Goal: Check status: Check status

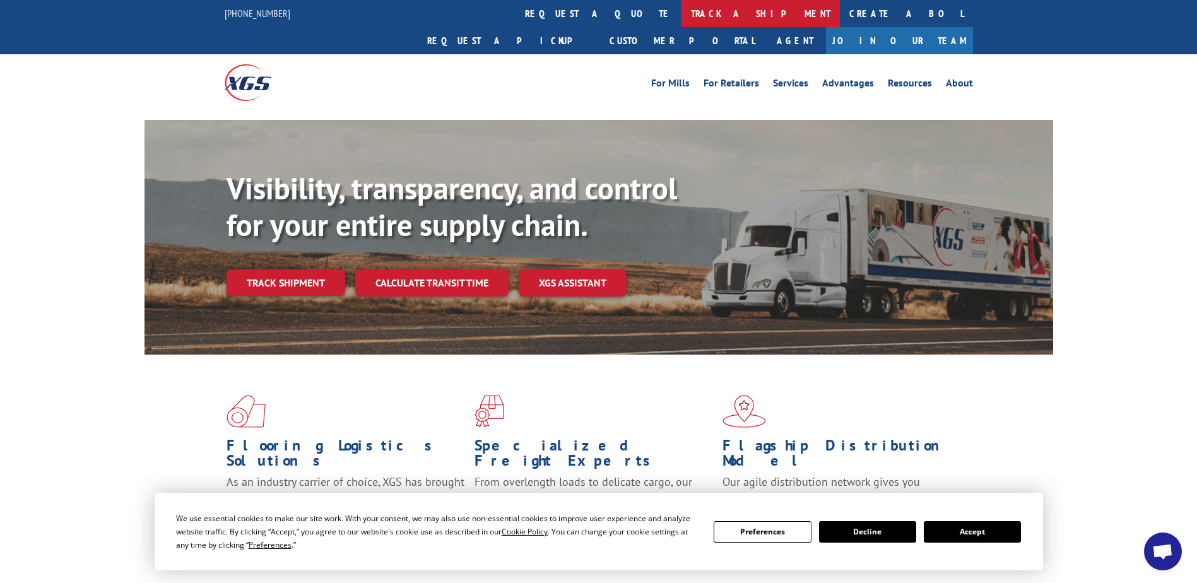
click at [681, 16] on link "track a shipment" at bounding box center [760, 13] width 158 height 27
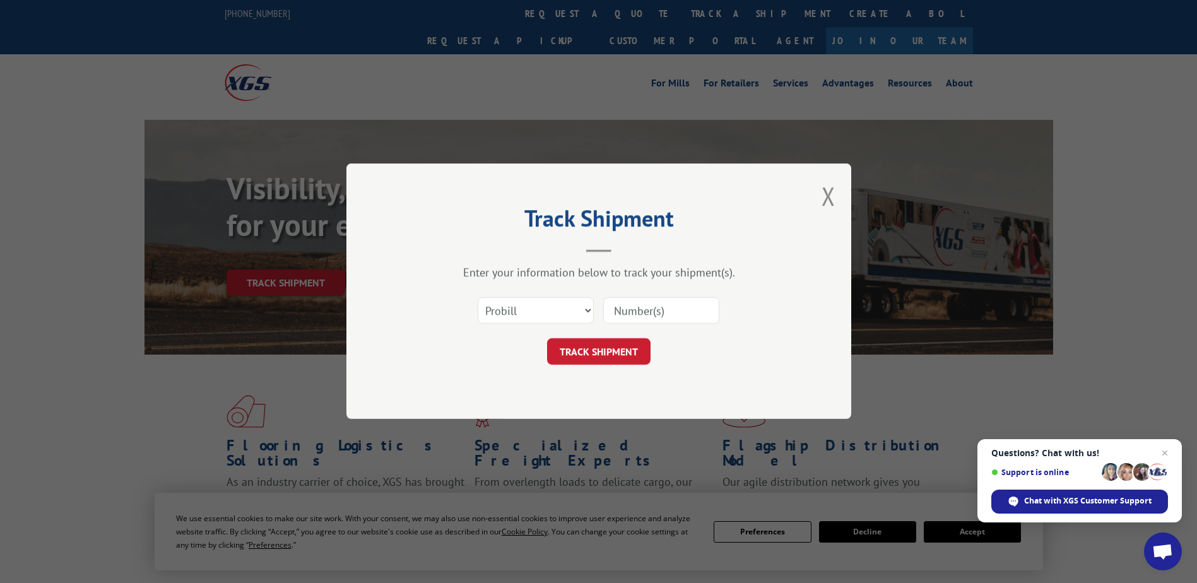
click at [653, 312] on input at bounding box center [661, 311] width 116 height 26
paste input "17672612"
type input "17672612"
click at [595, 344] on button "TRACK SHIPMENT" at bounding box center [598, 352] width 103 height 26
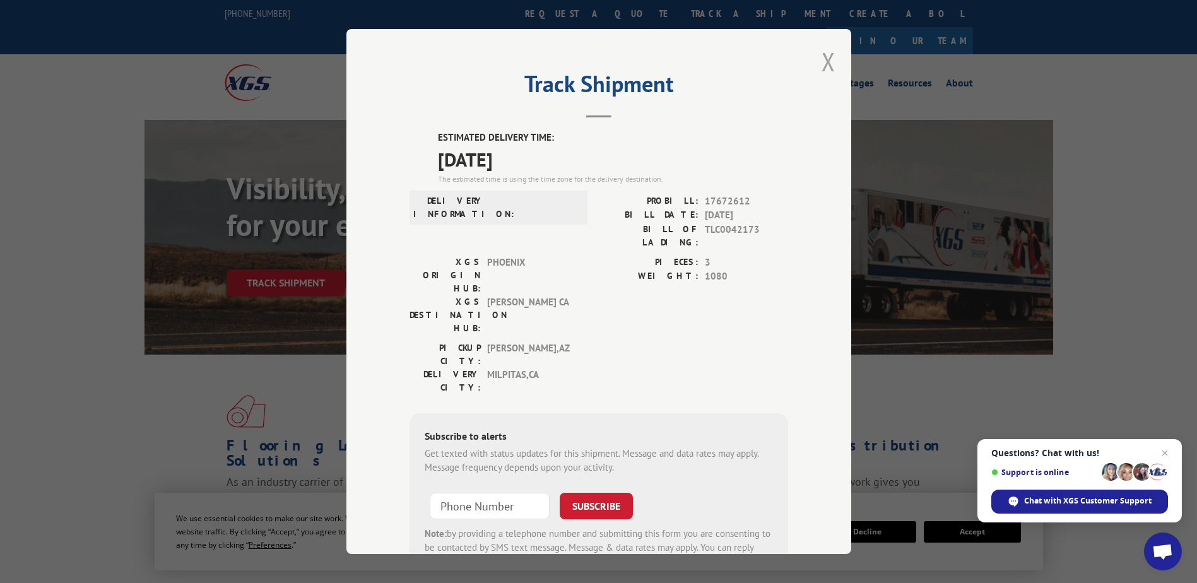
click at [822, 66] on button "Close modal" at bounding box center [828, 61] width 14 height 33
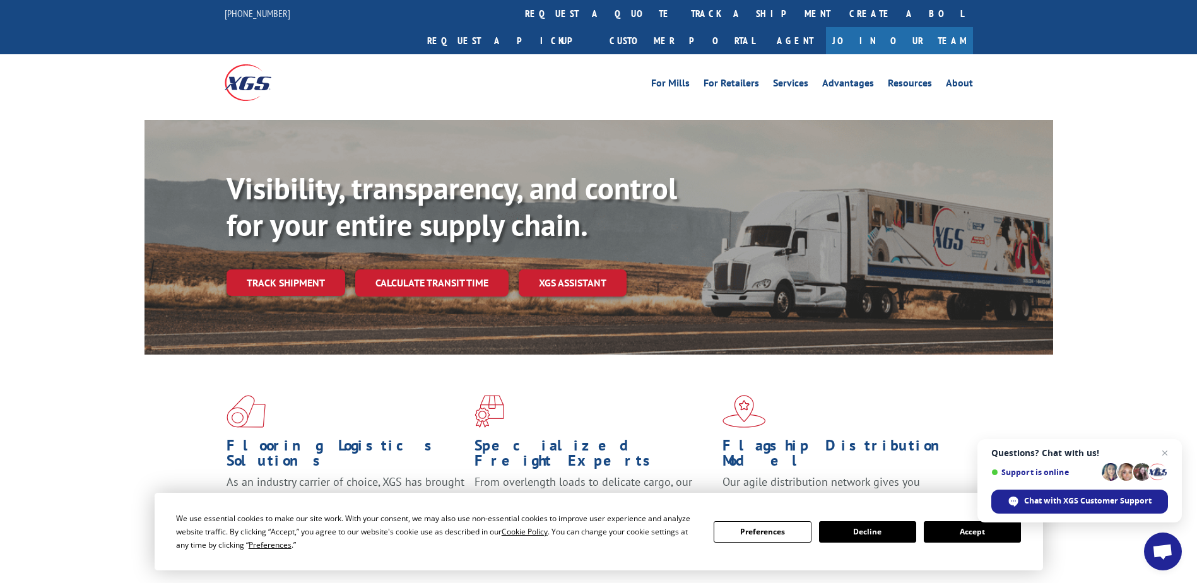
click at [961, 539] on button "Accept" at bounding box center [971, 531] width 97 height 21
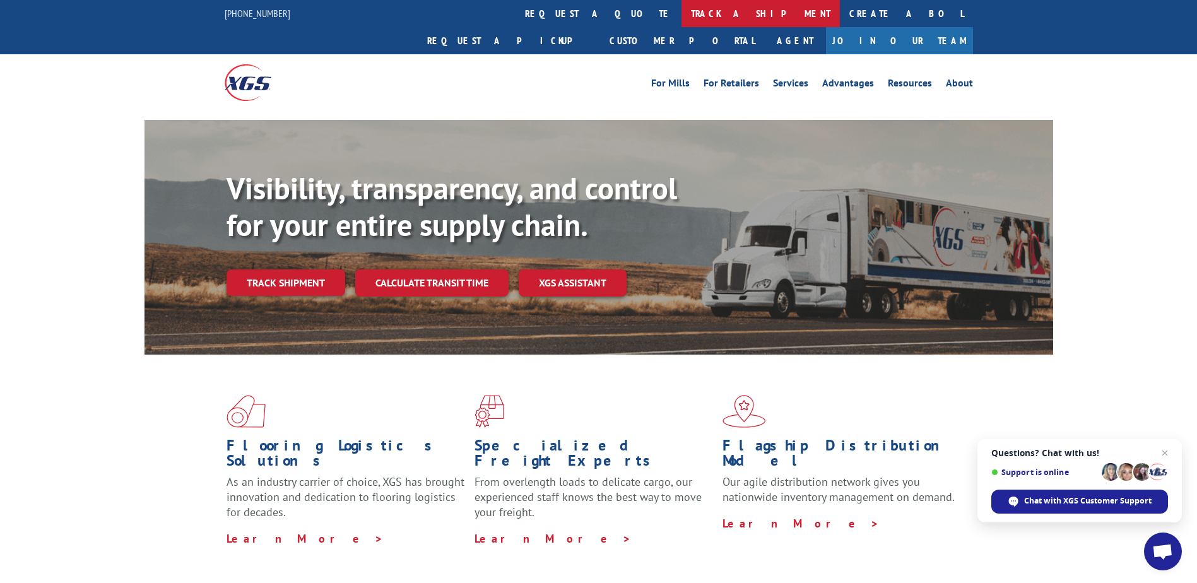
click at [681, 15] on link "track a shipment" at bounding box center [760, 13] width 158 height 27
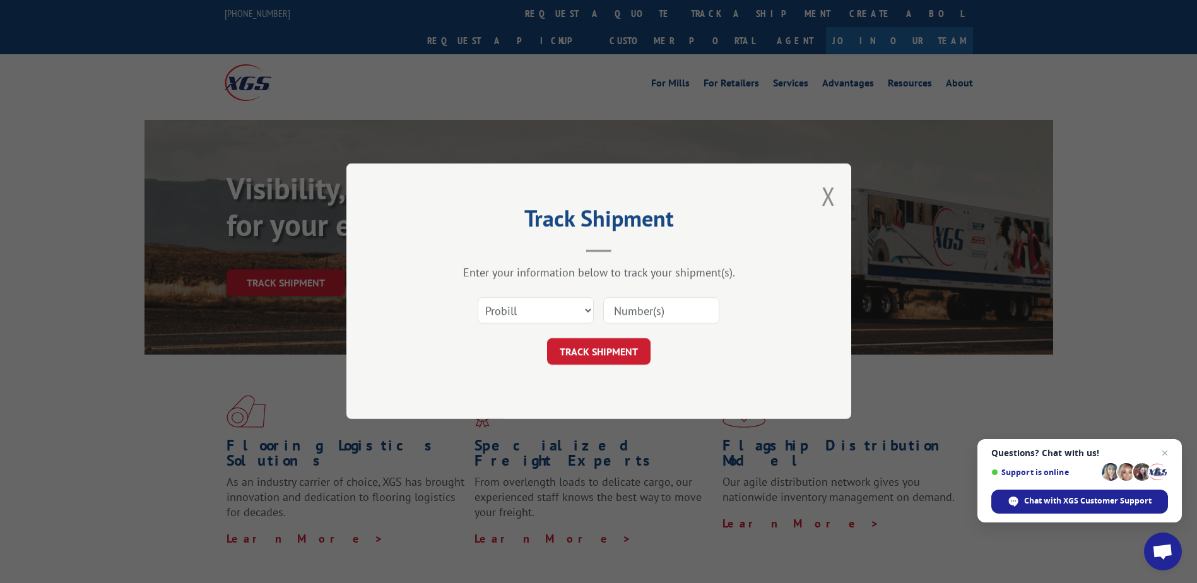
click at [641, 308] on input at bounding box center [661, 311] width 116 height 26
paste input "17672612"
type input "17672612"
click at [604, 350] on button "TRACK SHIPMENT" at bounding box center [598, 352] width 103 height 26
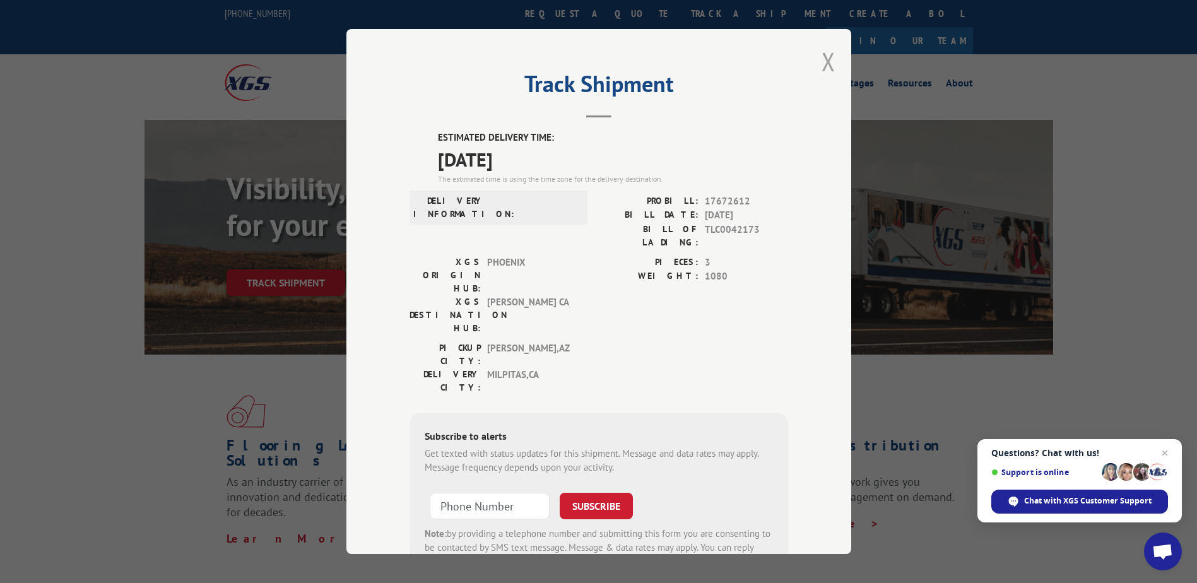
click at [826, 59] on button "Close modal" at bounding box center [828, 61] width 14 height 33
